Goal: Task Accomplishment & Management: Manage account settings

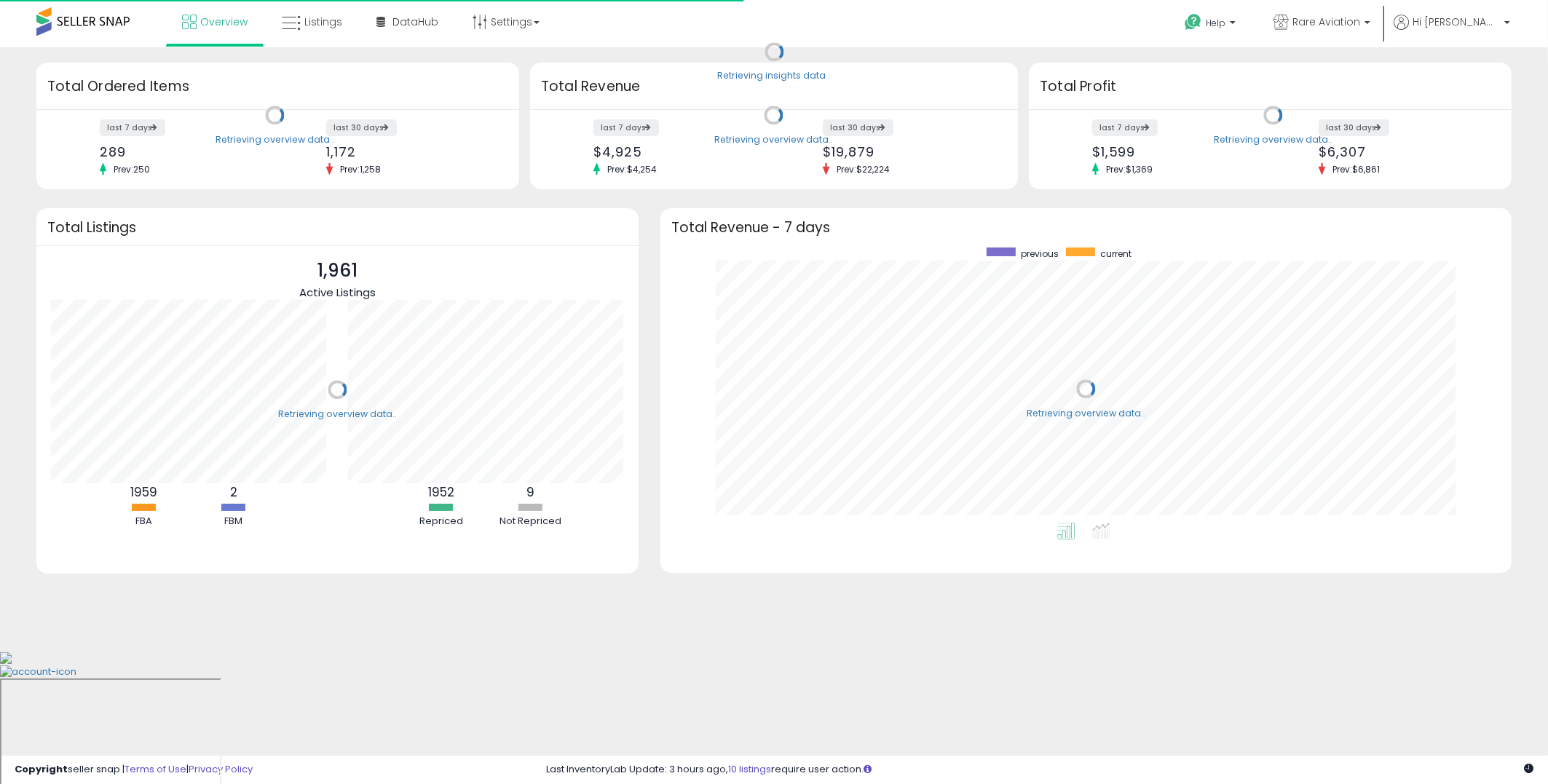
scroll to position [275, 821]
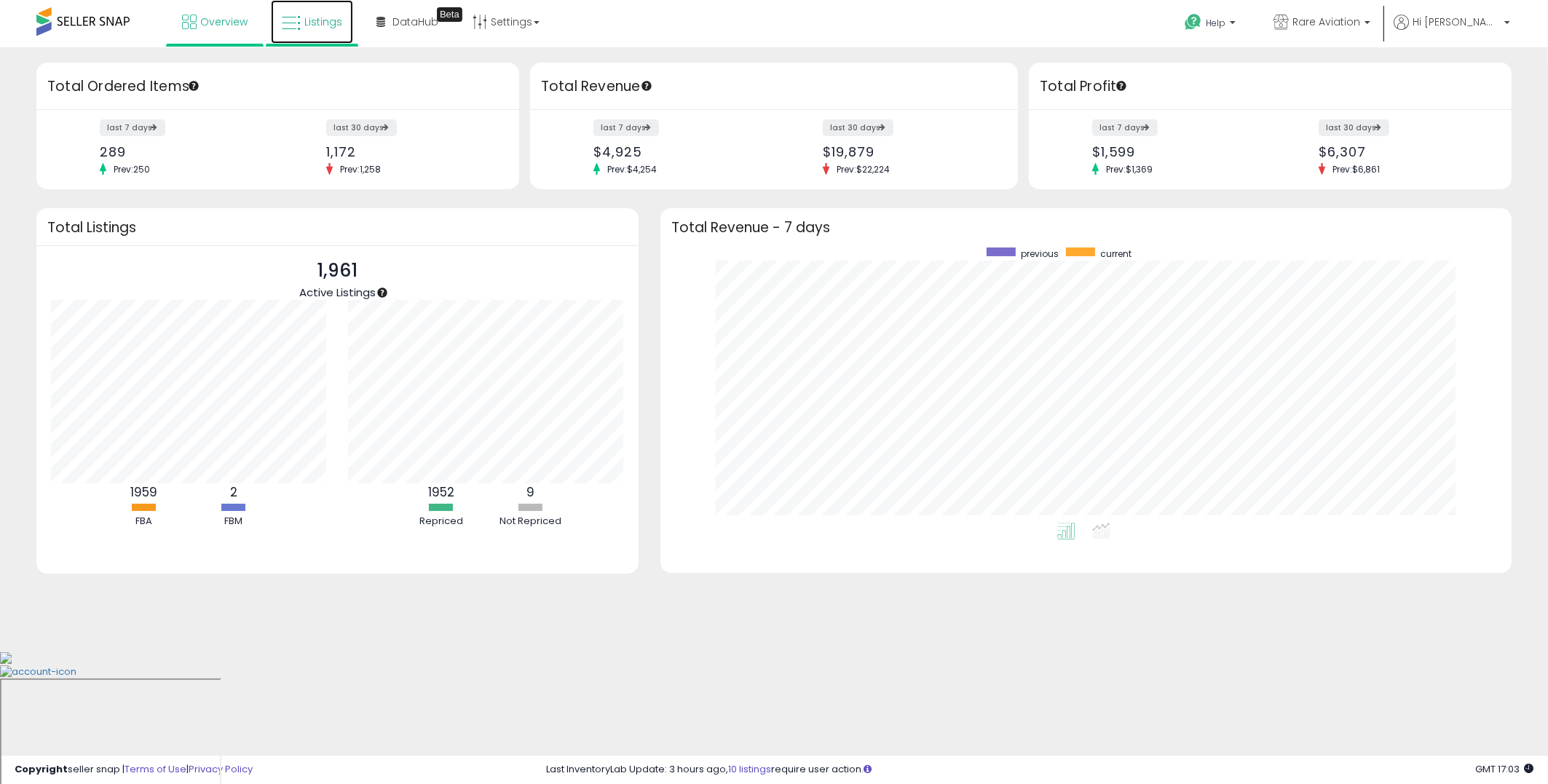
click at [315, 23] on span "Listings" at bounding box center [323, 21] width 38 height 14
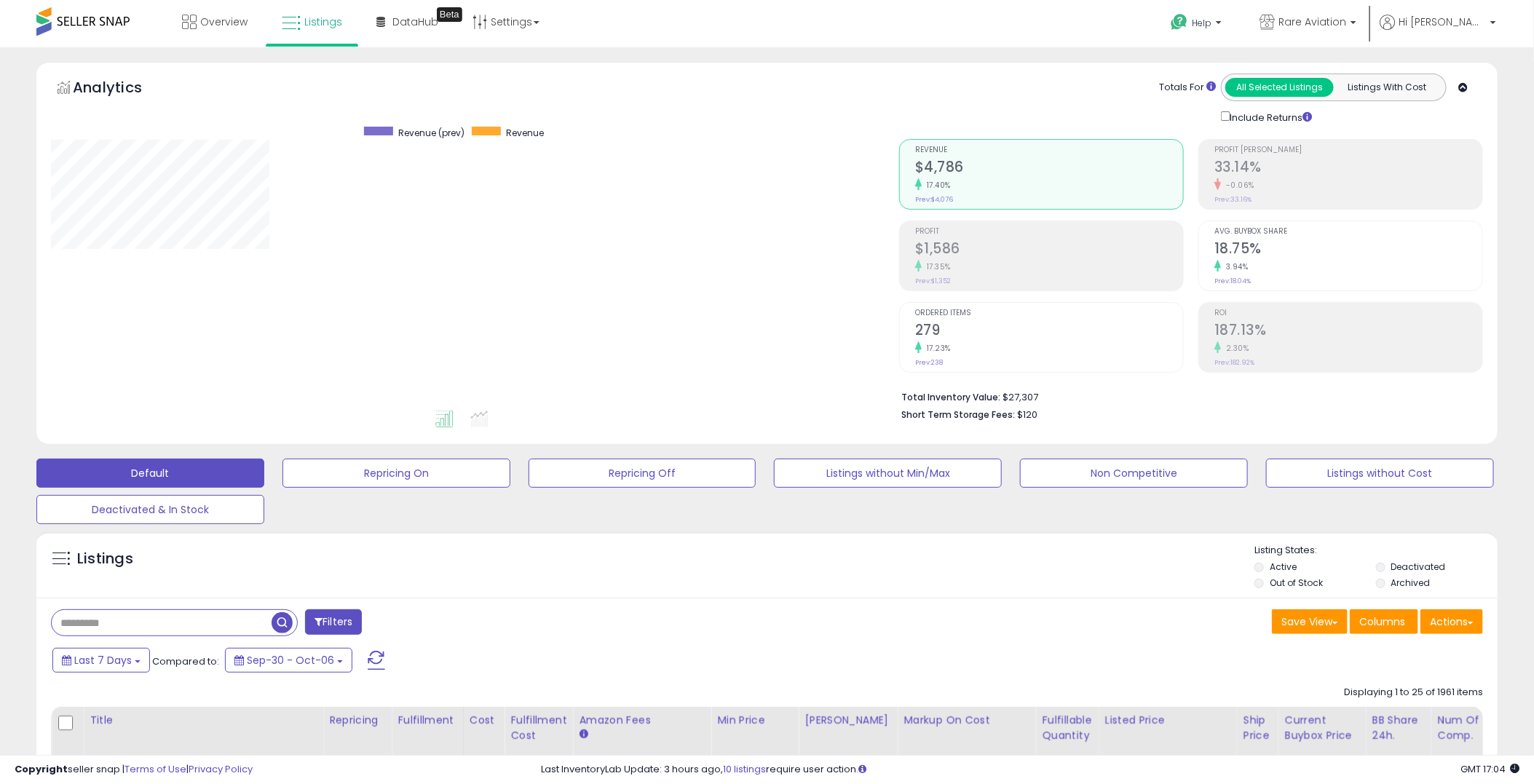
scroll to position [298, 848]
click at [133, 628] on input "text" at bounding box center [232, 623] width 361 height 26
type input "*********"
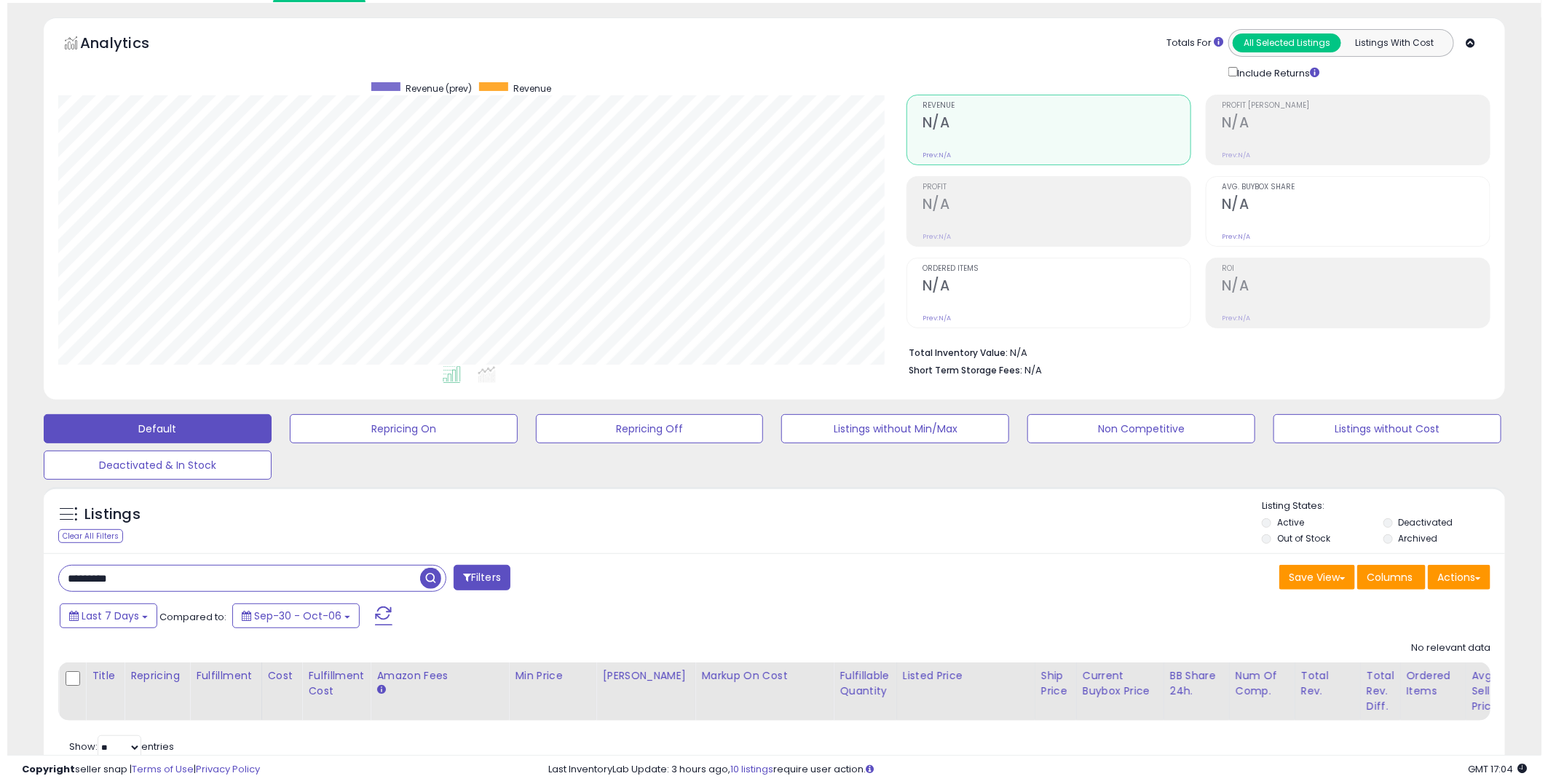
scroll to position [16, 0]
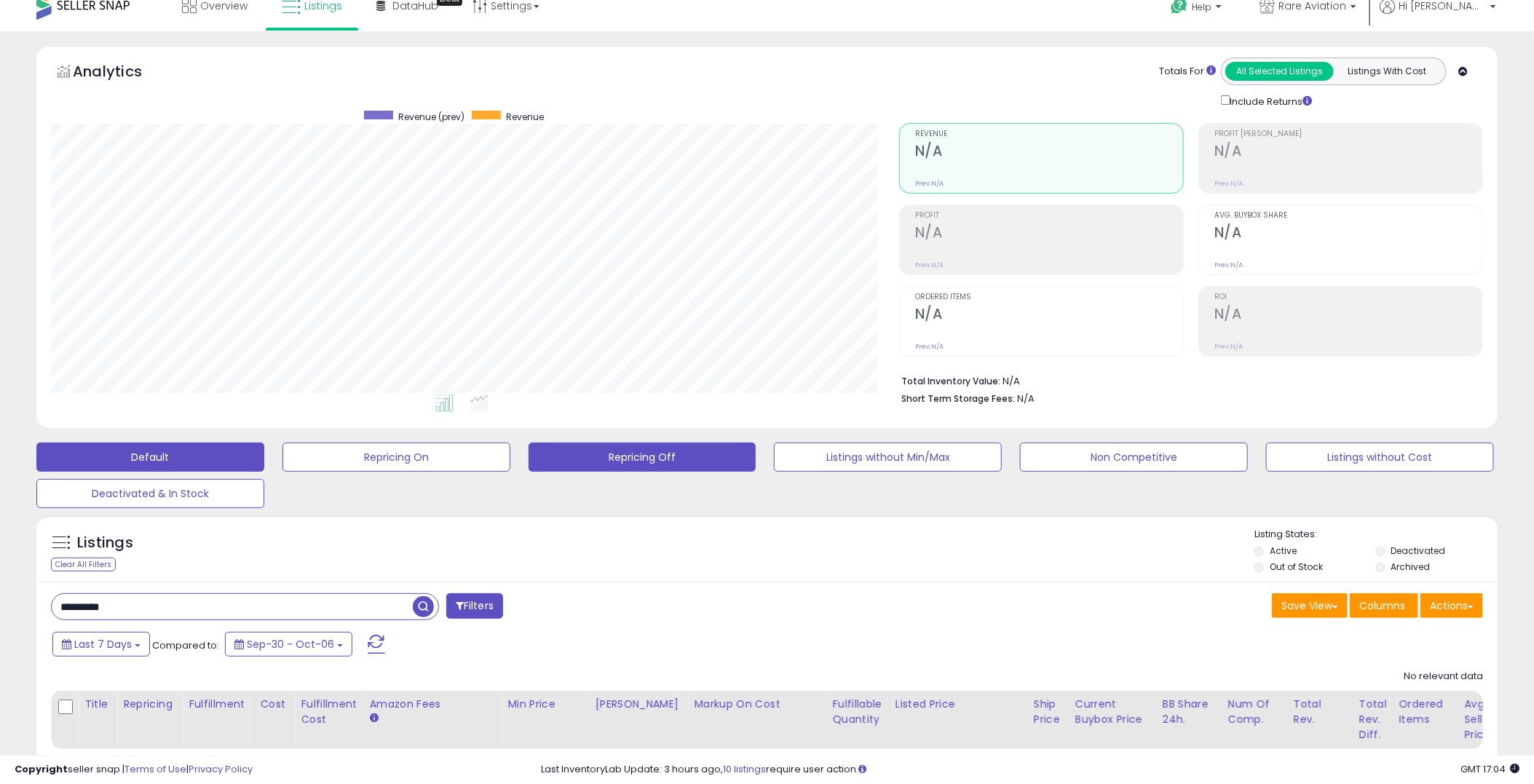
click at [639, 455] on button "Repricing Off" at bounding box center [642, 457] width 228 height 29
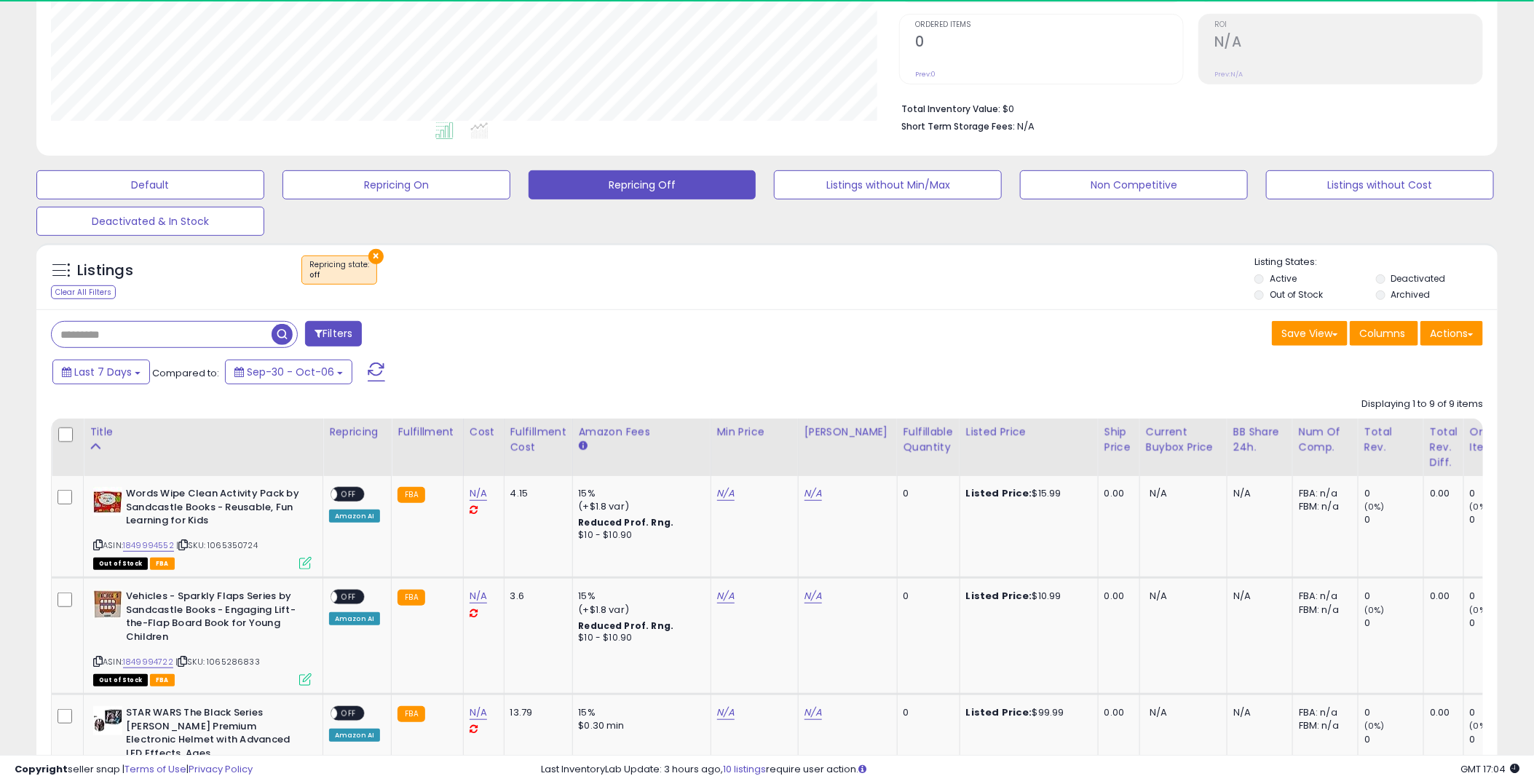
scroll to position [298, 848]
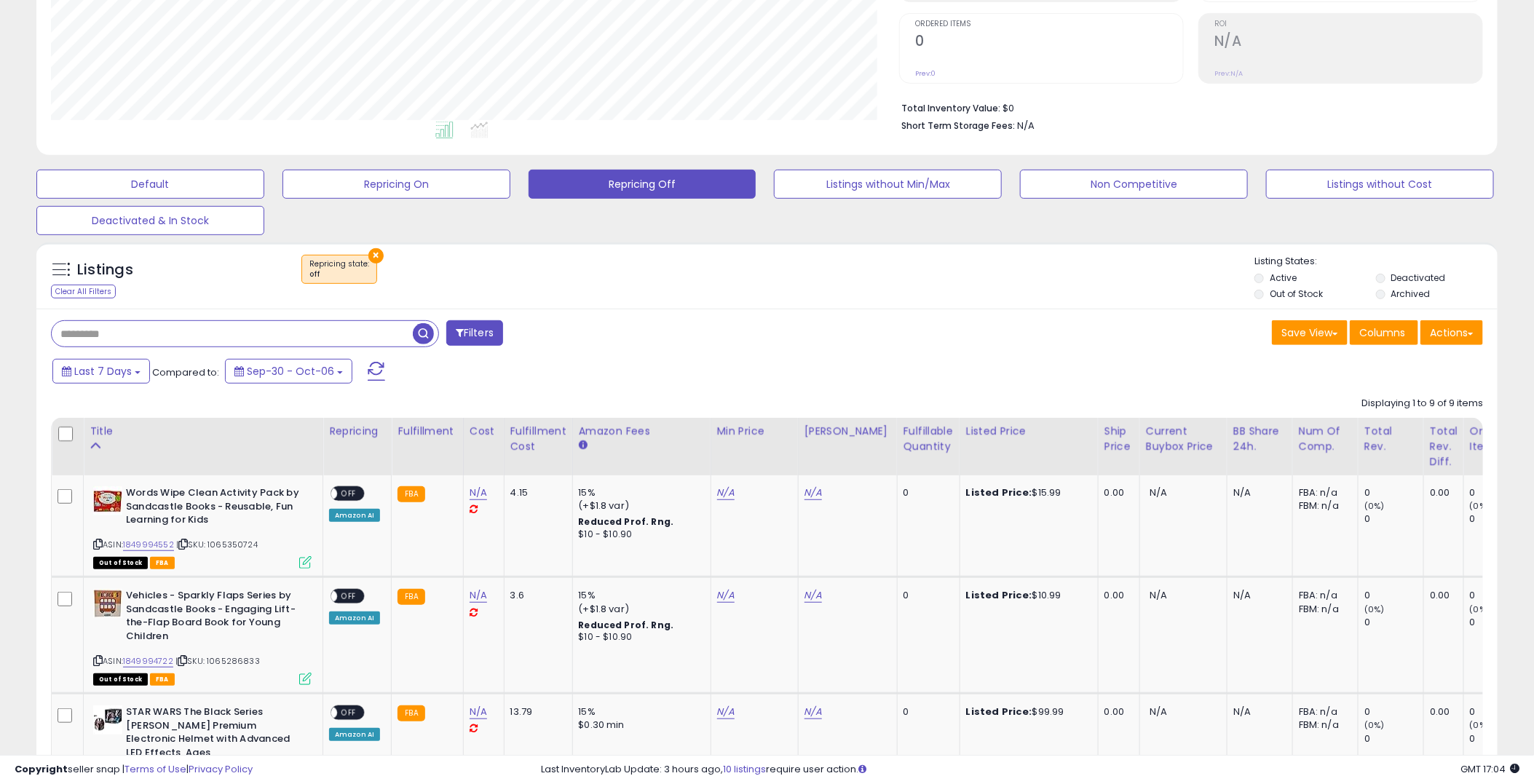
click at [139, 334] on input "text" at bounding box center [232, 334] width 361 height 26
type input "*****"
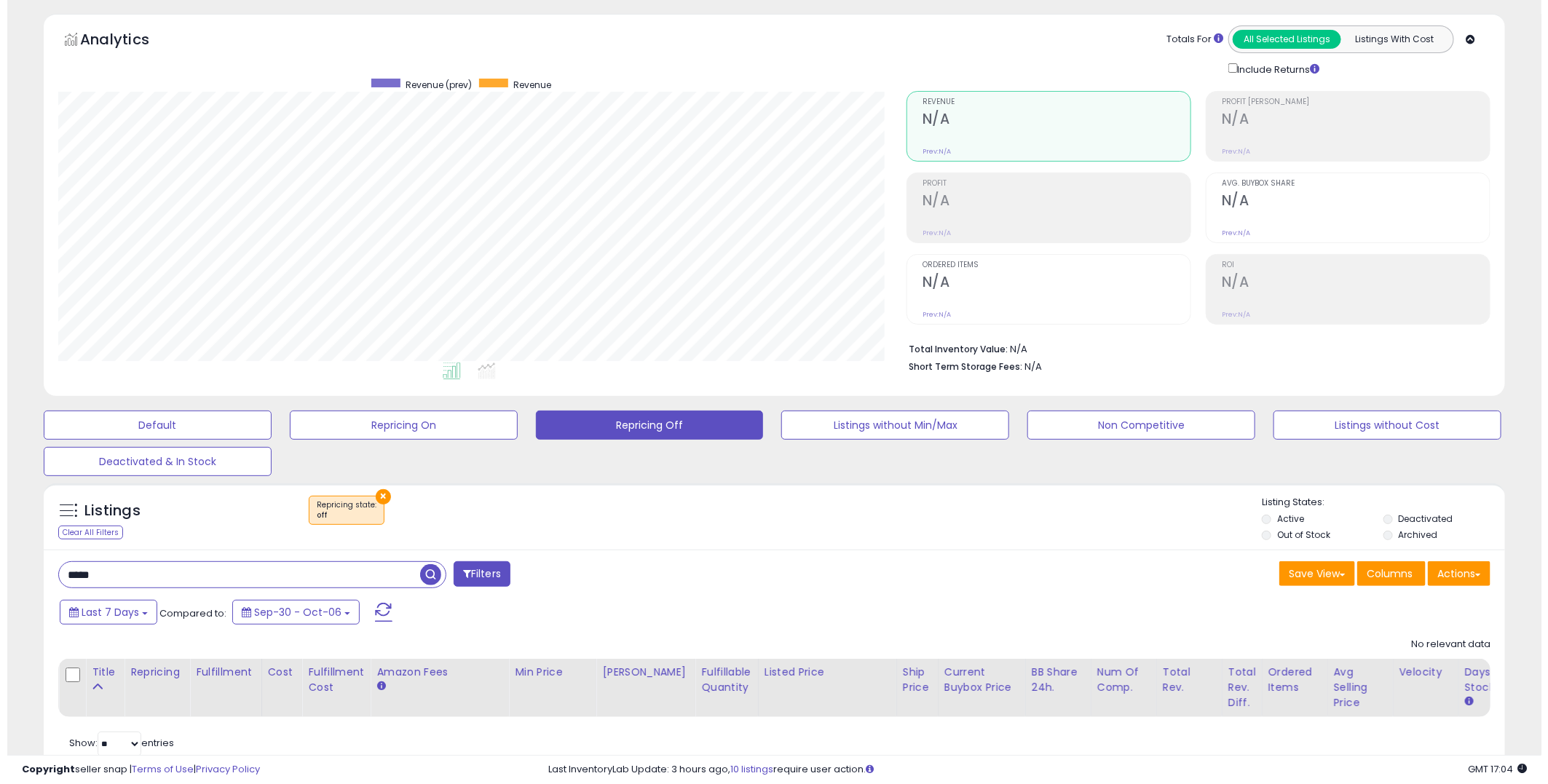
scroll to position [16, 0]
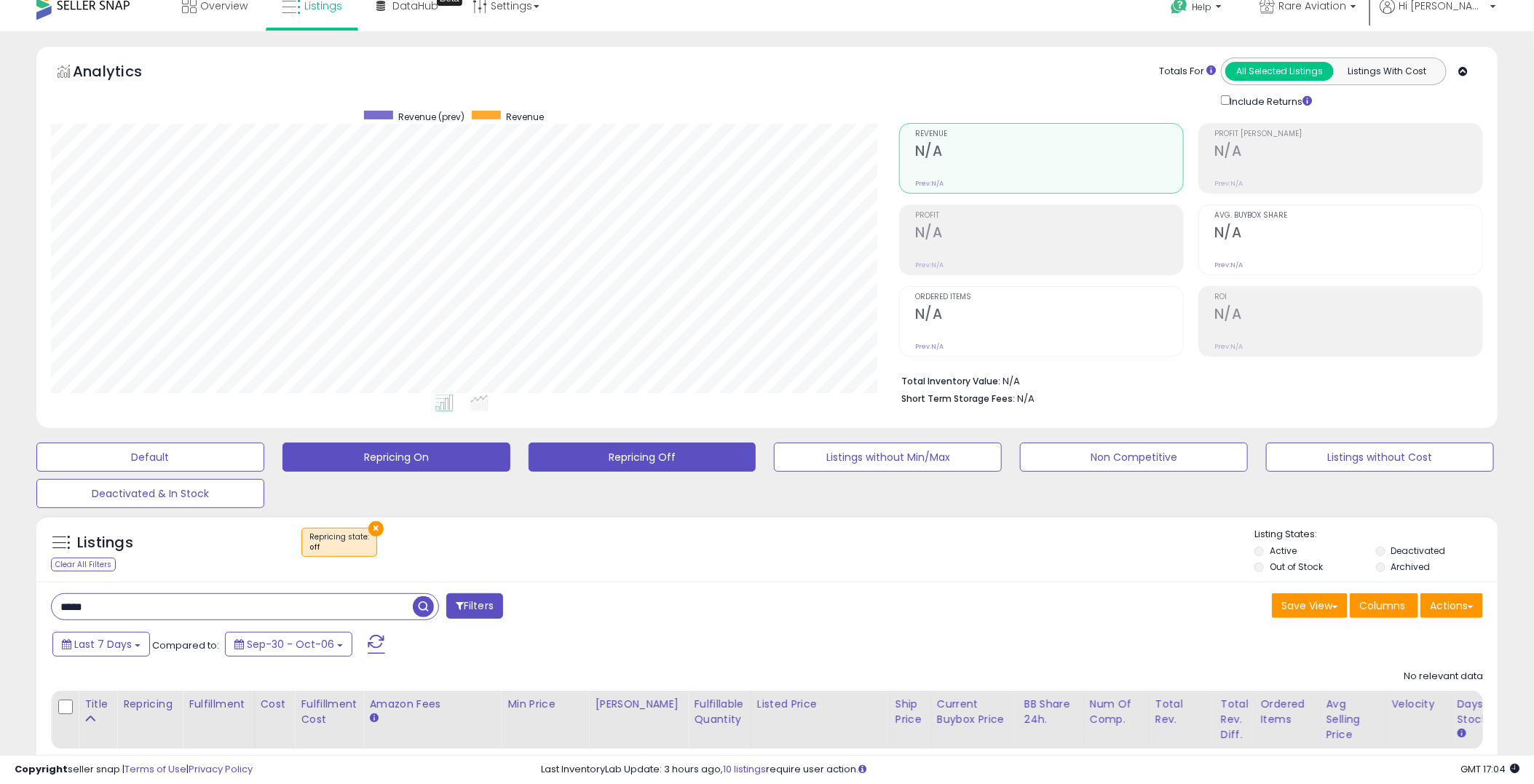
click at [373, 456] on button "Repricing On" at bounding box center [396, 457] width 228 height 29
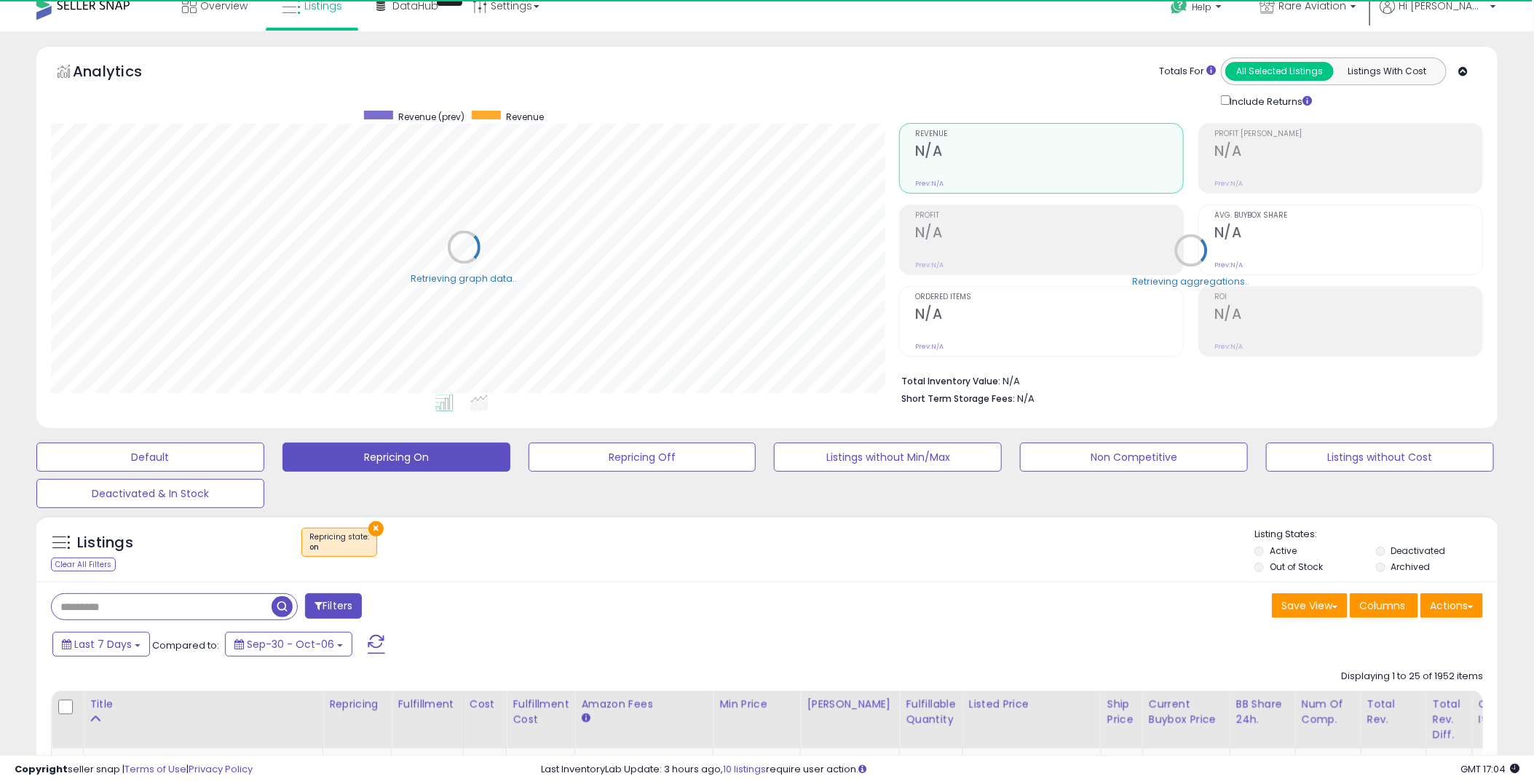
scroll to position [727638, 727114]
click at [234, 608] on input "text" at bounding box center [232, 607] width 361 height 26
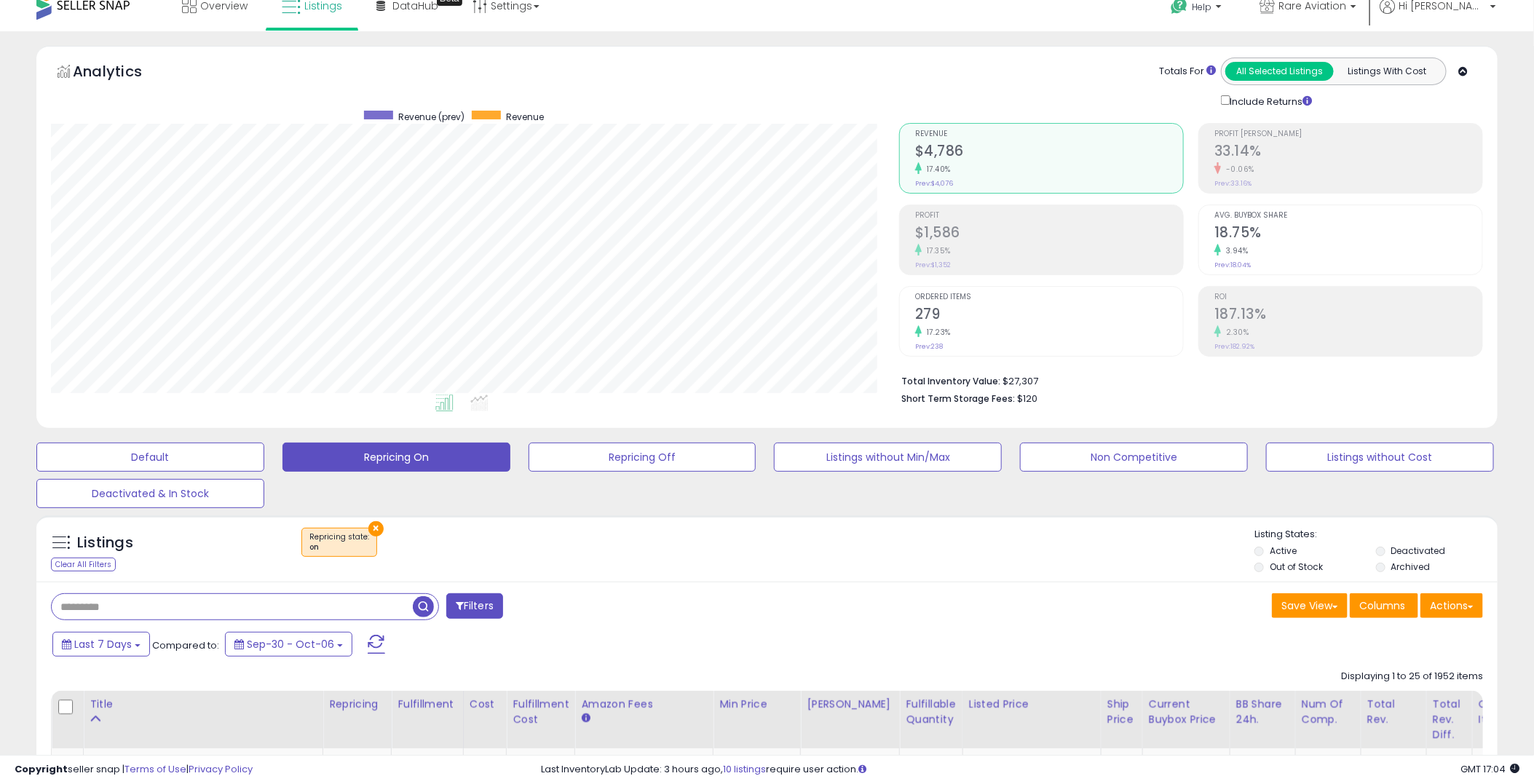
scroll to position [298, 848]
type input "*****"
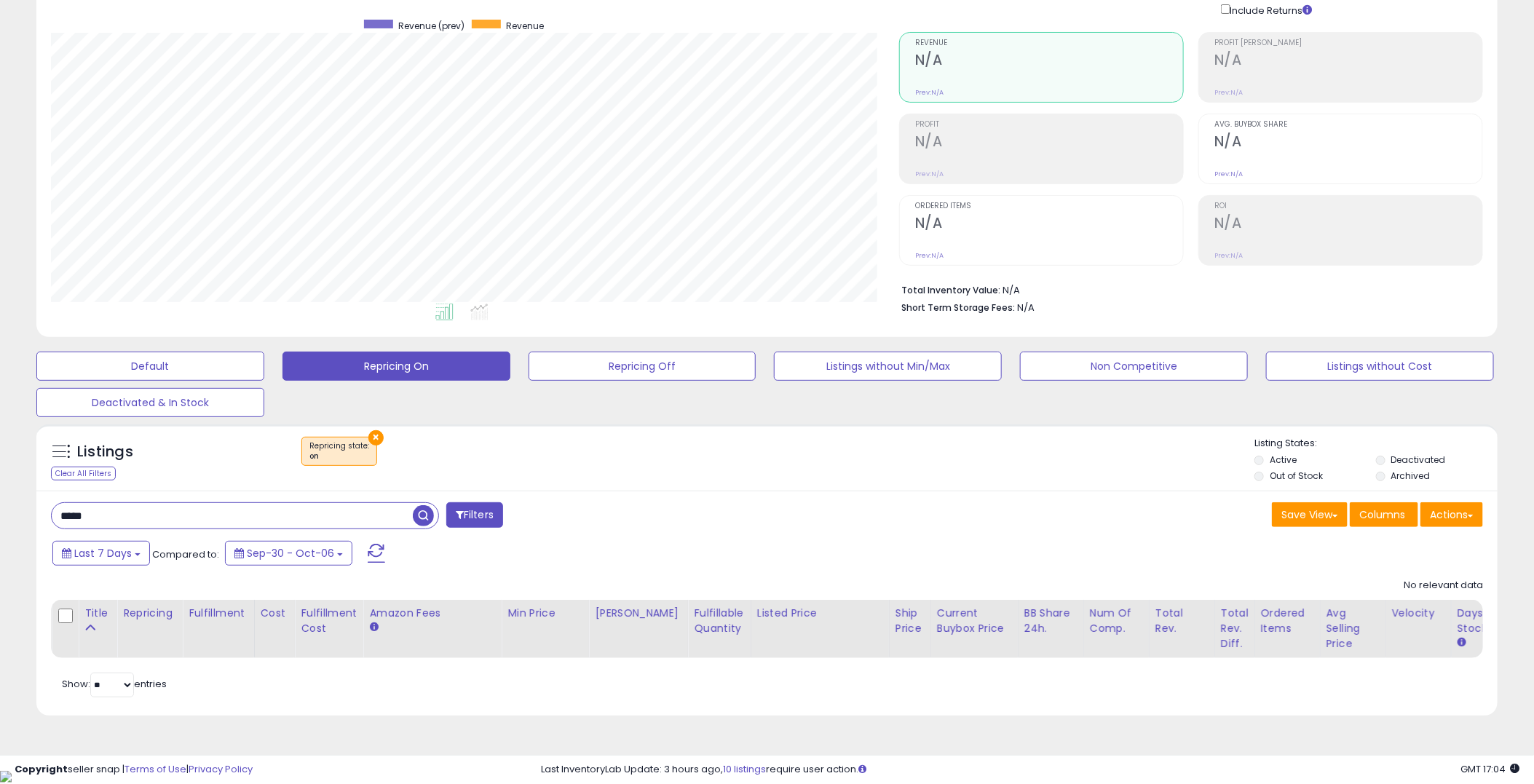
scroll to position [0, 0]
click at [184, 397] on button "Deactivated & In Stock" at bounding box center [150, 403] width 228 height 29
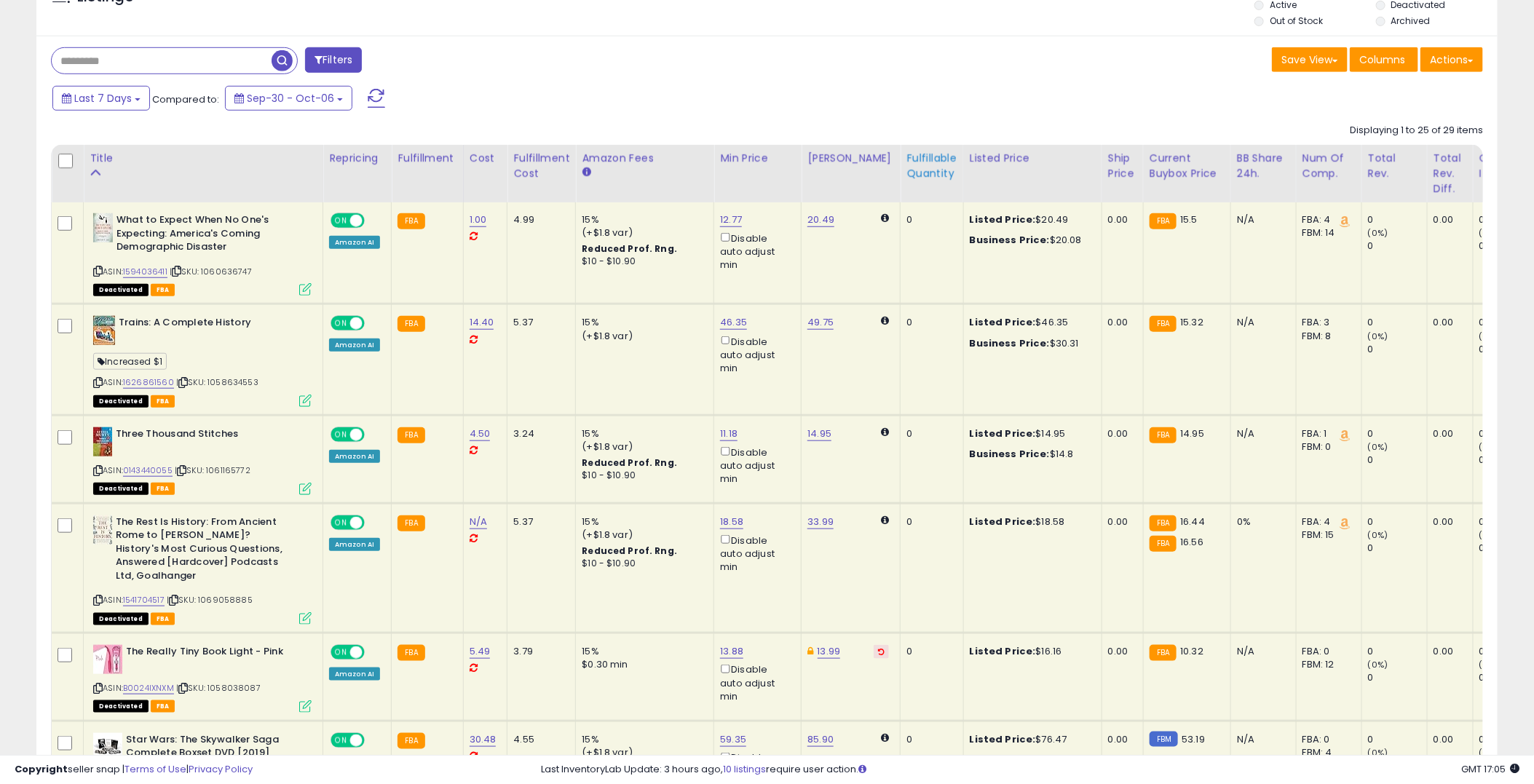
click at [925, 171] on div "Fulfillable Quantity" at bounding box center [932, 166] width 50 height 30
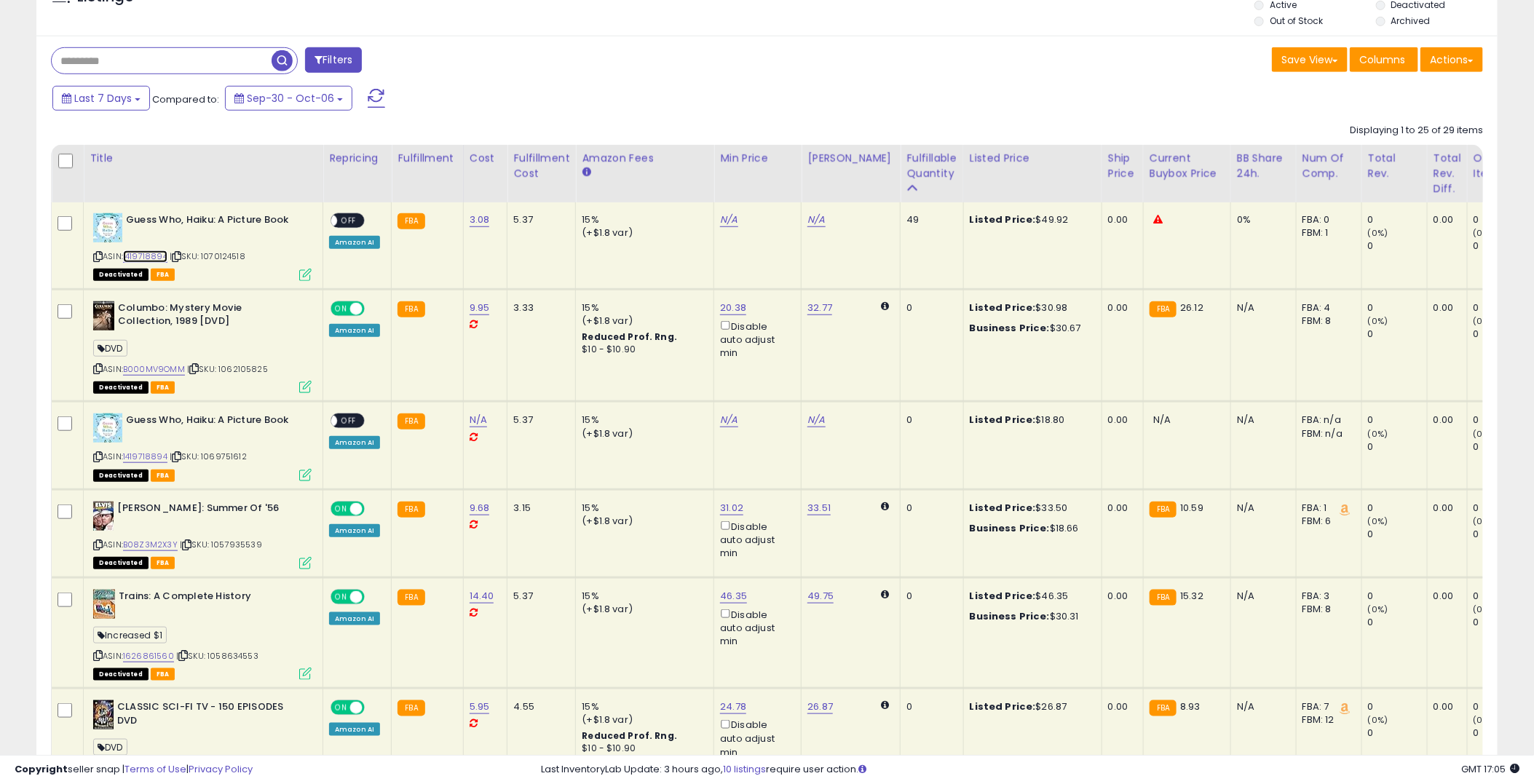
click at [138, 255] on link "1419718894" at bounding box center [145, 257] width 45 height 12
click at [808, 222] on link "N/A" at bounding box center [816, 219] width 17 height 14
type input "*****"
click at [854, 163] on icon "submit" at bounding box center [850, 167] width 9 height 9
drag, startPoint x: 732, startPoint y: 213, endPoint x: 722, endPoint y: 219, distance: 11.7
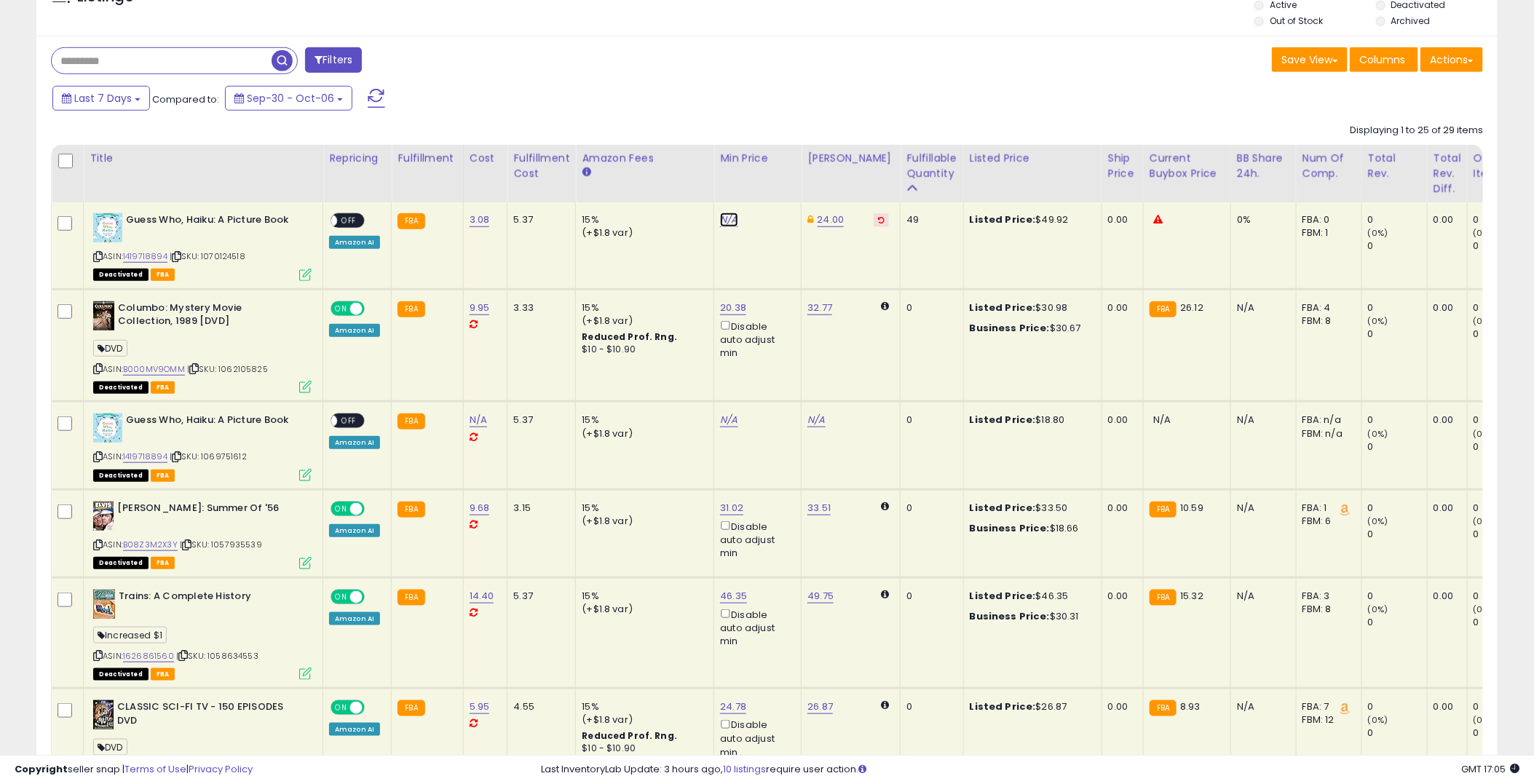
click at [730, 213] on link "N/A" at bounding box center [728, 219] width 17 height 14
type input "*****"
click at [767, 163] on icon "submit" at bounding box center [762, 167] width 9 height 9
click at [851, 75] on div "Save View Save As New View Update Current View Columns Actions Import Export Vi…" at bounding box center [1131, 62] width 727 height 29
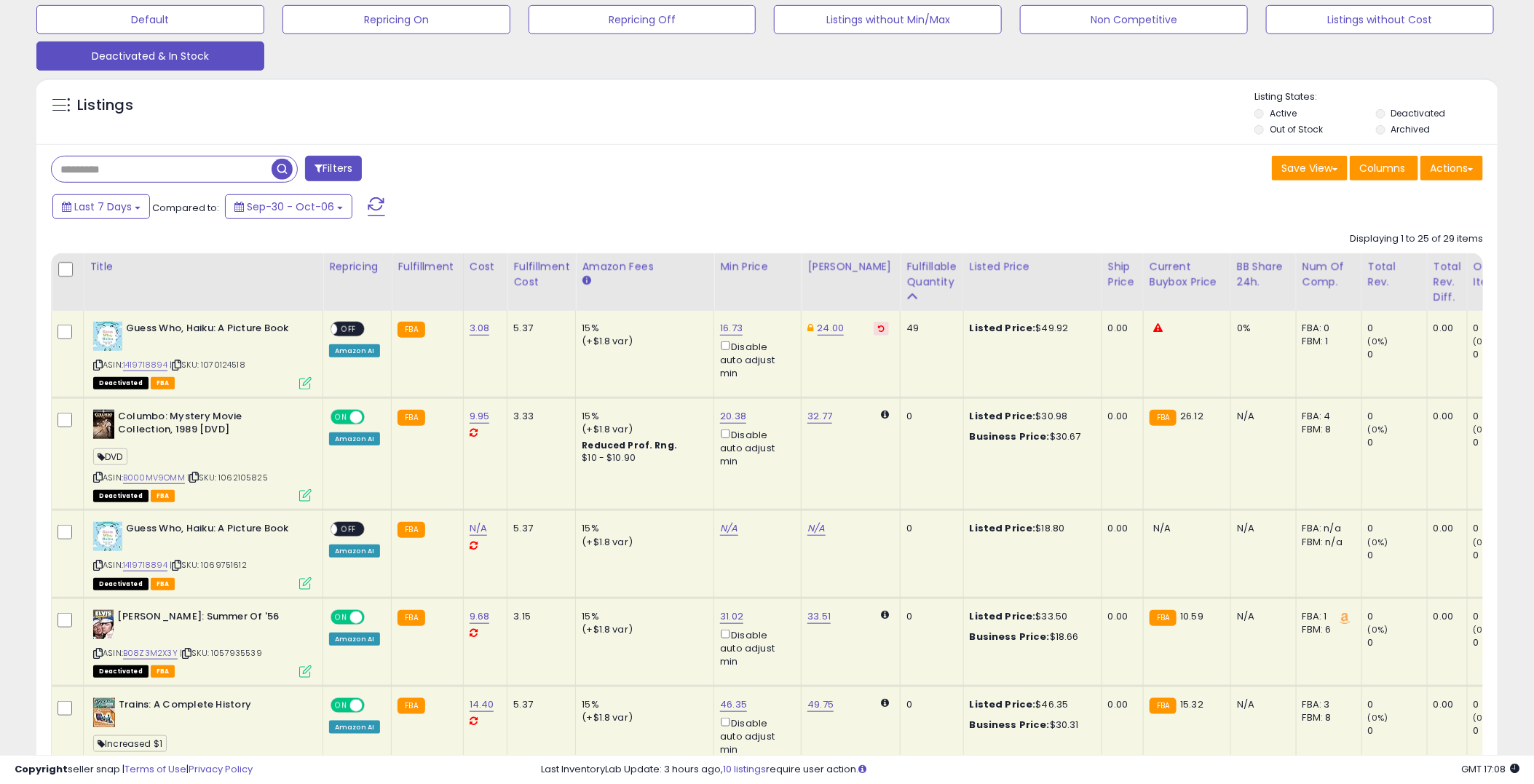
scroll to position [380, 0]
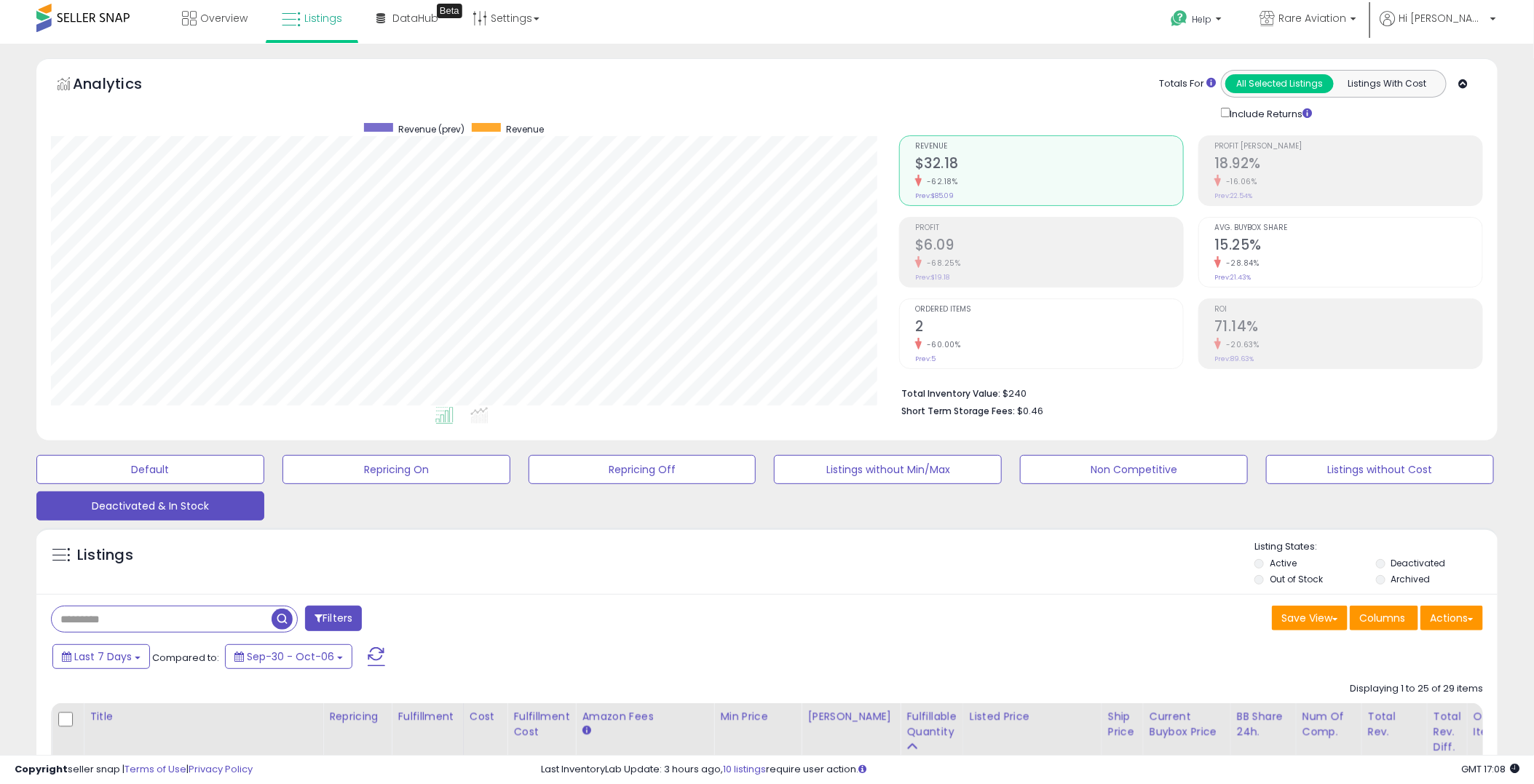
scroll to position [0, 0]
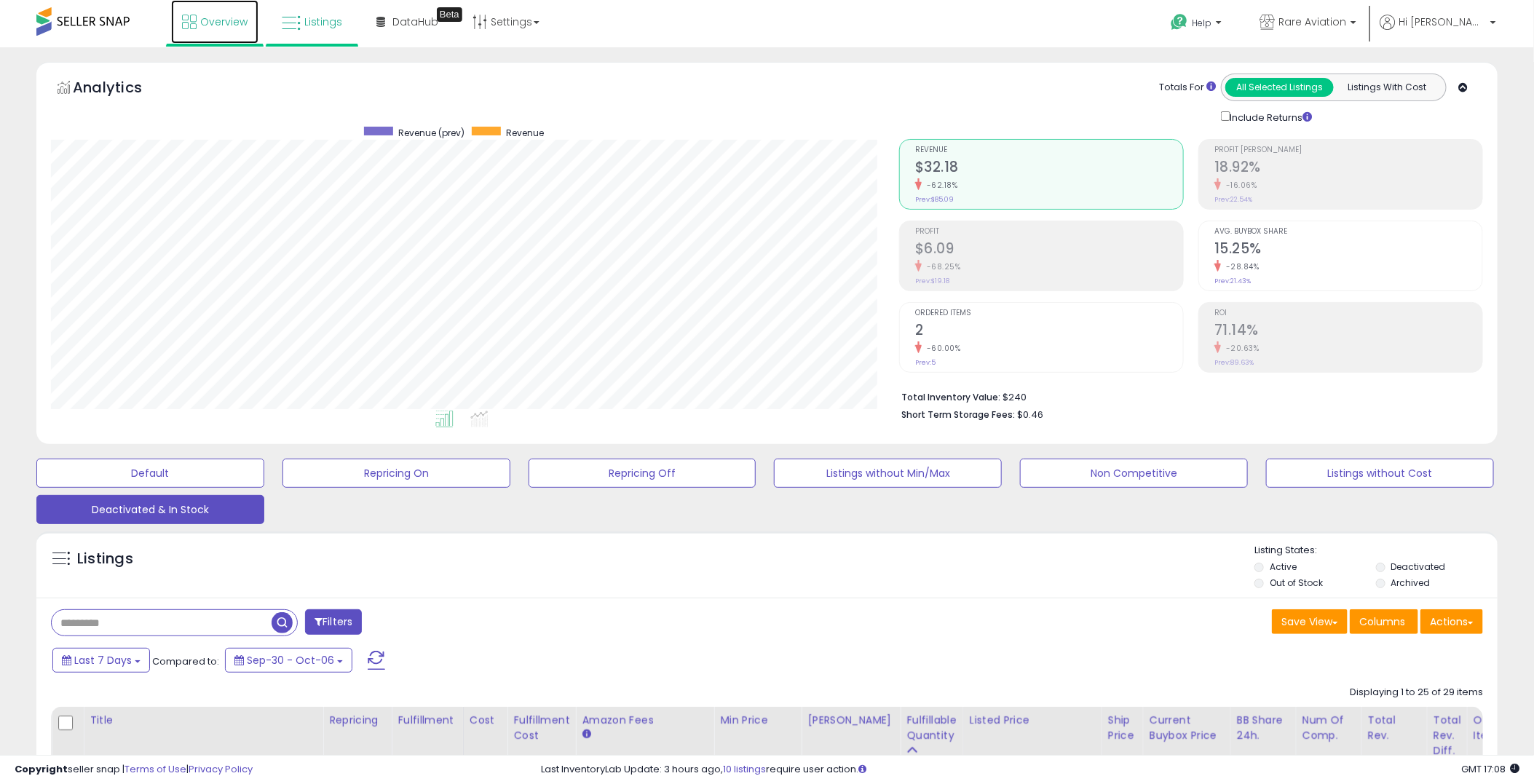
click at [219, 15] on span "Overview" at bounding box center [224, 21] width 48 height 14
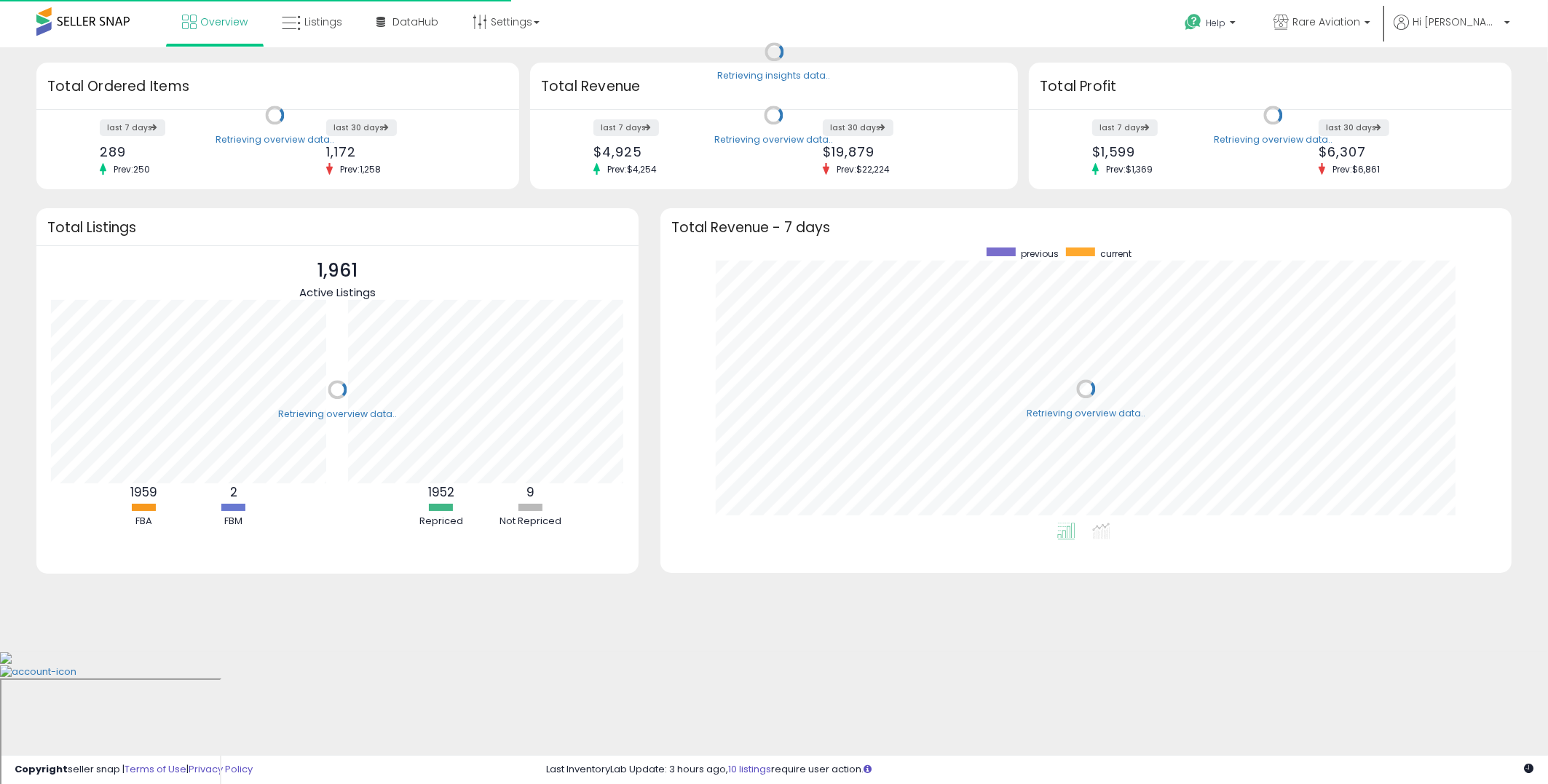
scroll to position [275, 821]
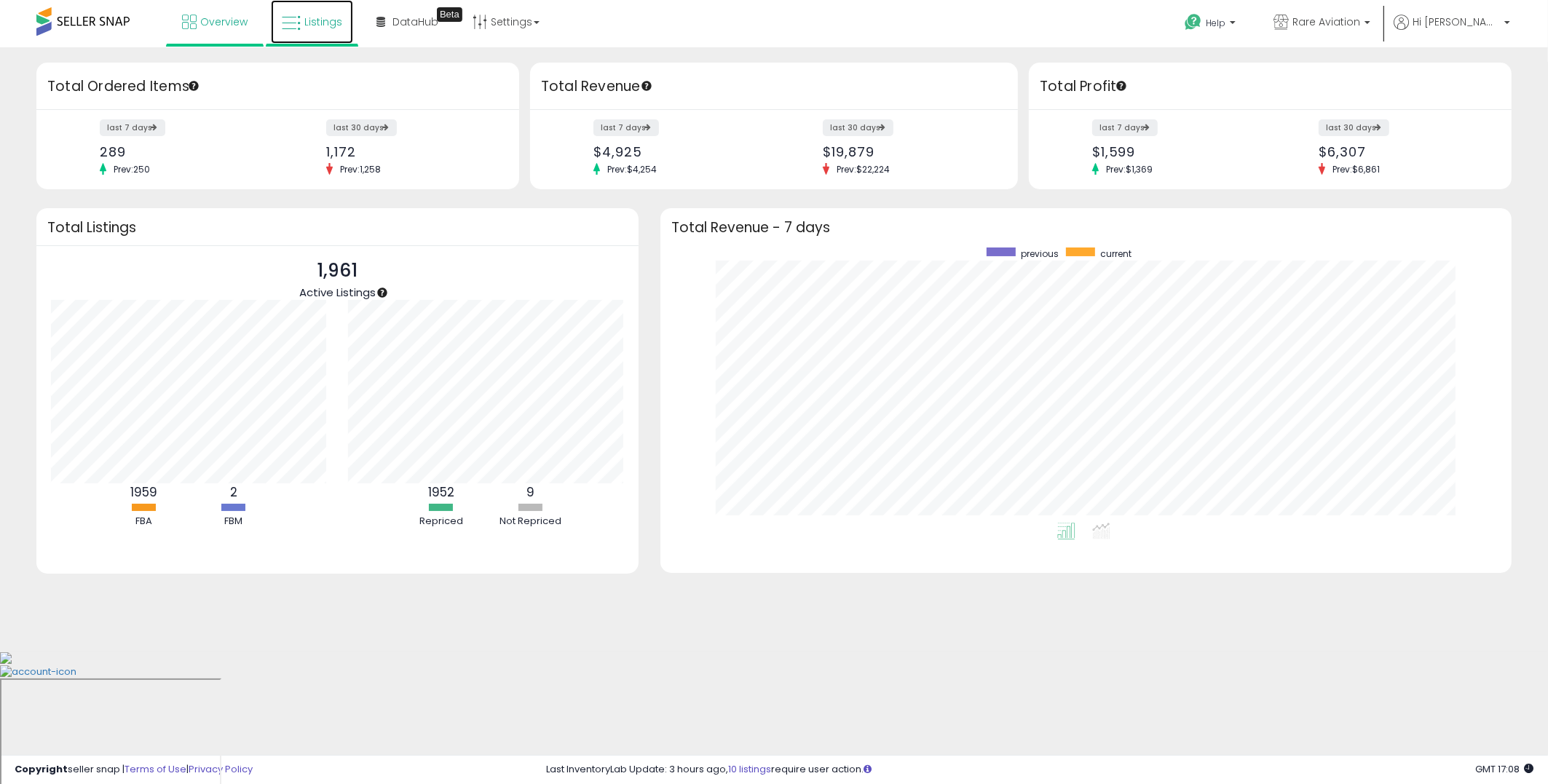
click at [312, 20] on span "Listings" at bounding box center [323, 21] width 38 height 14
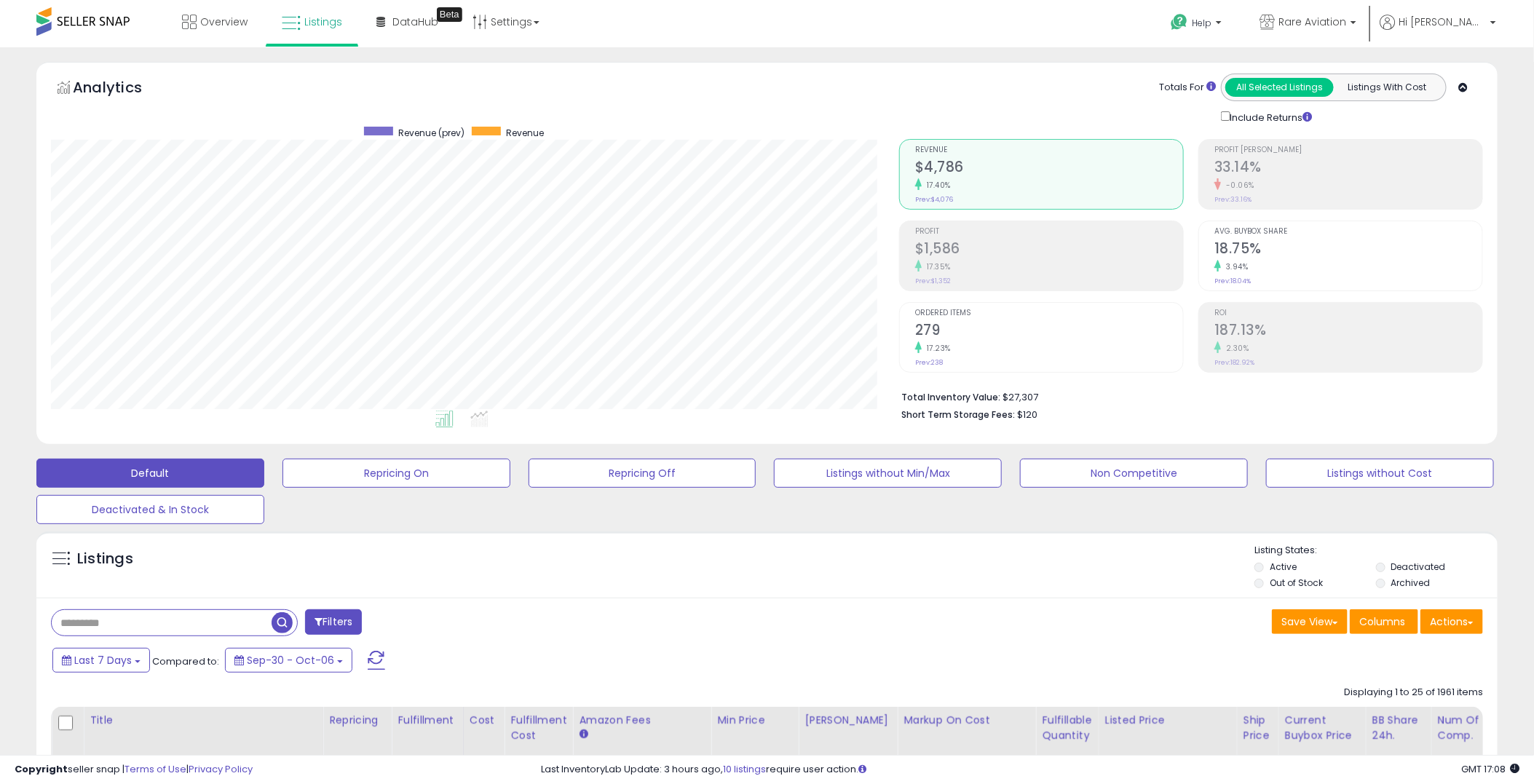
scroll to position [298, 848]
click at [992, 67] on div "Analytics Totals For All Selected Listings Listings With Cost Include Returns" at bounding box center [767, 253] width 1461 height 382
